Goal: Task Accomplishment & Management: Manage account settings

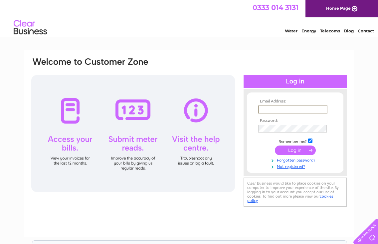
type input "Christopher.smyth@btconnect.com"
click at [290, 152] on input "submit" at bounding box center [295, 149] width 41 height 9
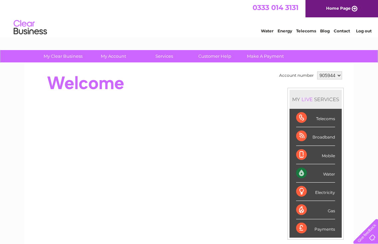
click at [303, 173] on div "Water" at bounding box center [315, 173] width 39 height 18
click at [332, 174] on div "Water" at bounding box center [315, 173] width 39 height 18
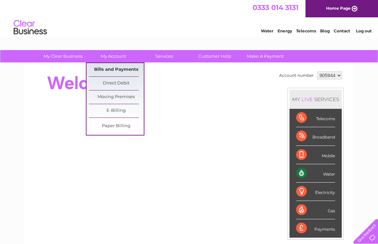
click at [122, 71] on link "Bills and Payments" at bounding box center [116, 69] width 55 height 13
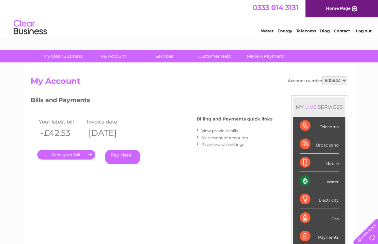
click at [210, 130] on link "View previous bills" at bounding box center [220, 130] width 37 height 5
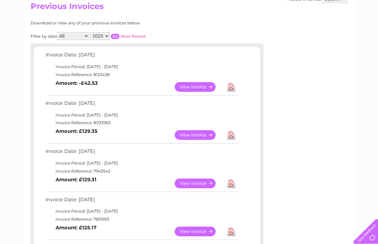
scroll to position [78, 0]
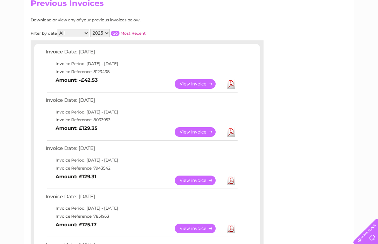
click at [212, 131] on link "View" at bounding box center [199, 132] width 49 height 10
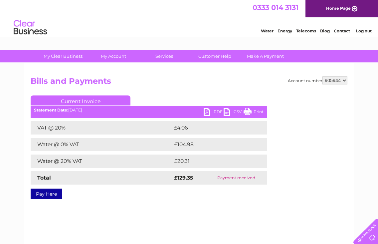
click at [209, 111] on link "PDF" at bounding box center [214, 113] width 20 height 10
select select "905954"
click at [209, 113] on link "PDF" at bounding box center [214, 113] width 20 height 10
